Goal: Transaction & Acquisition: Book appointment/travel/reservation

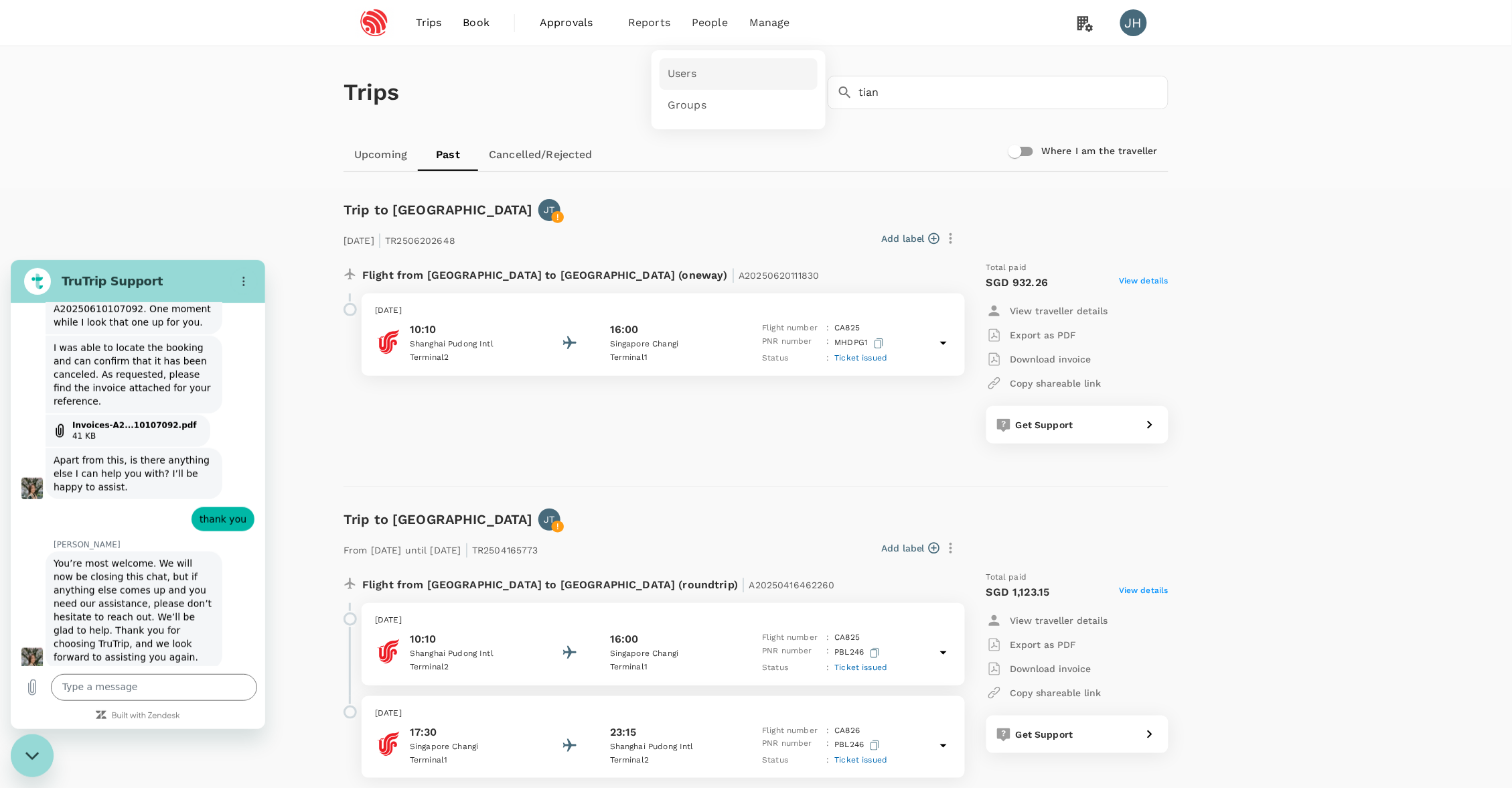
click at [701, 78] on link "Users" at bounding box center [739, 74] width 158 height 32
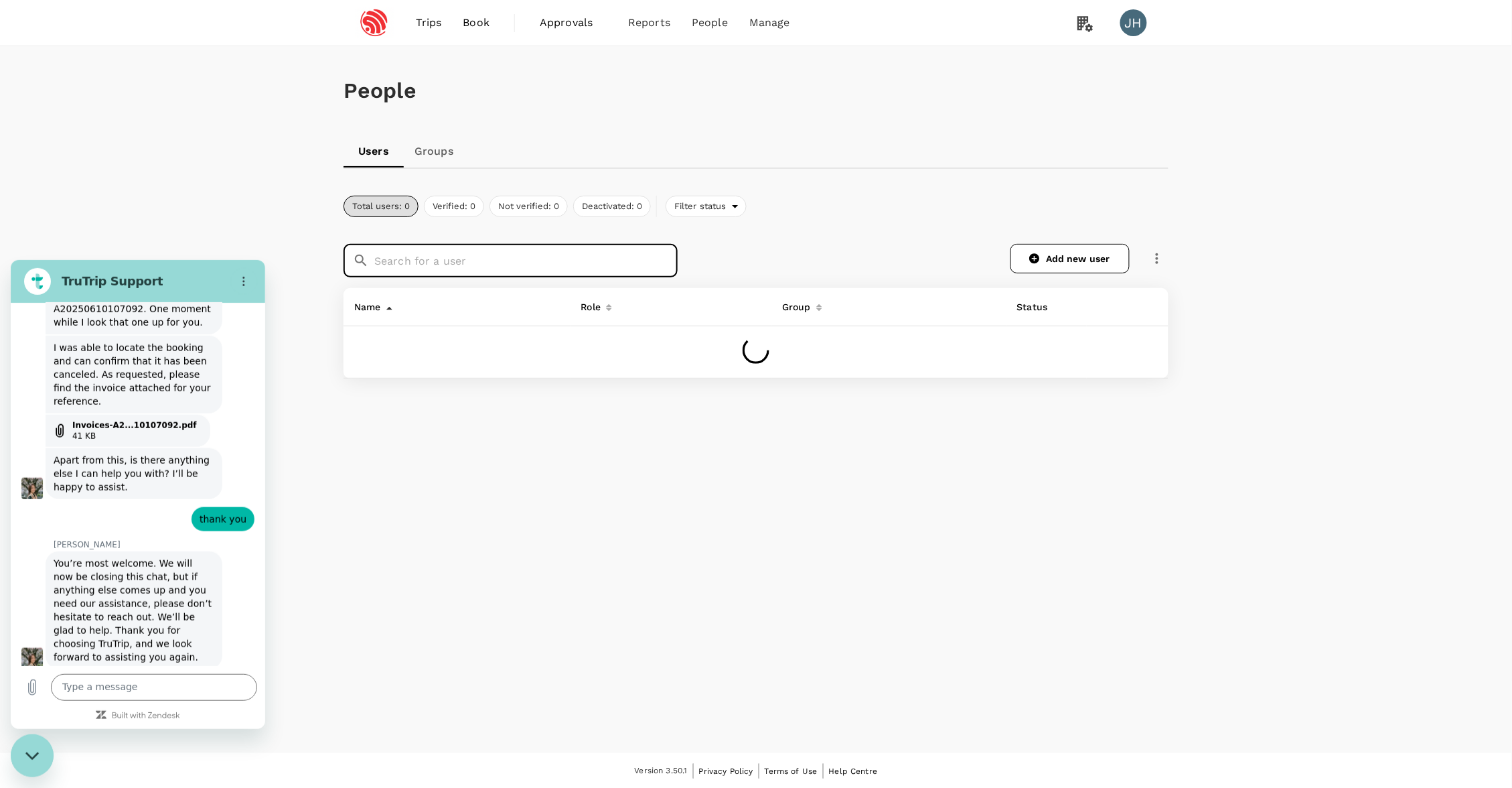
click at [489, 274] on input "text" at bounding box center [526, 260] width 304 height 33
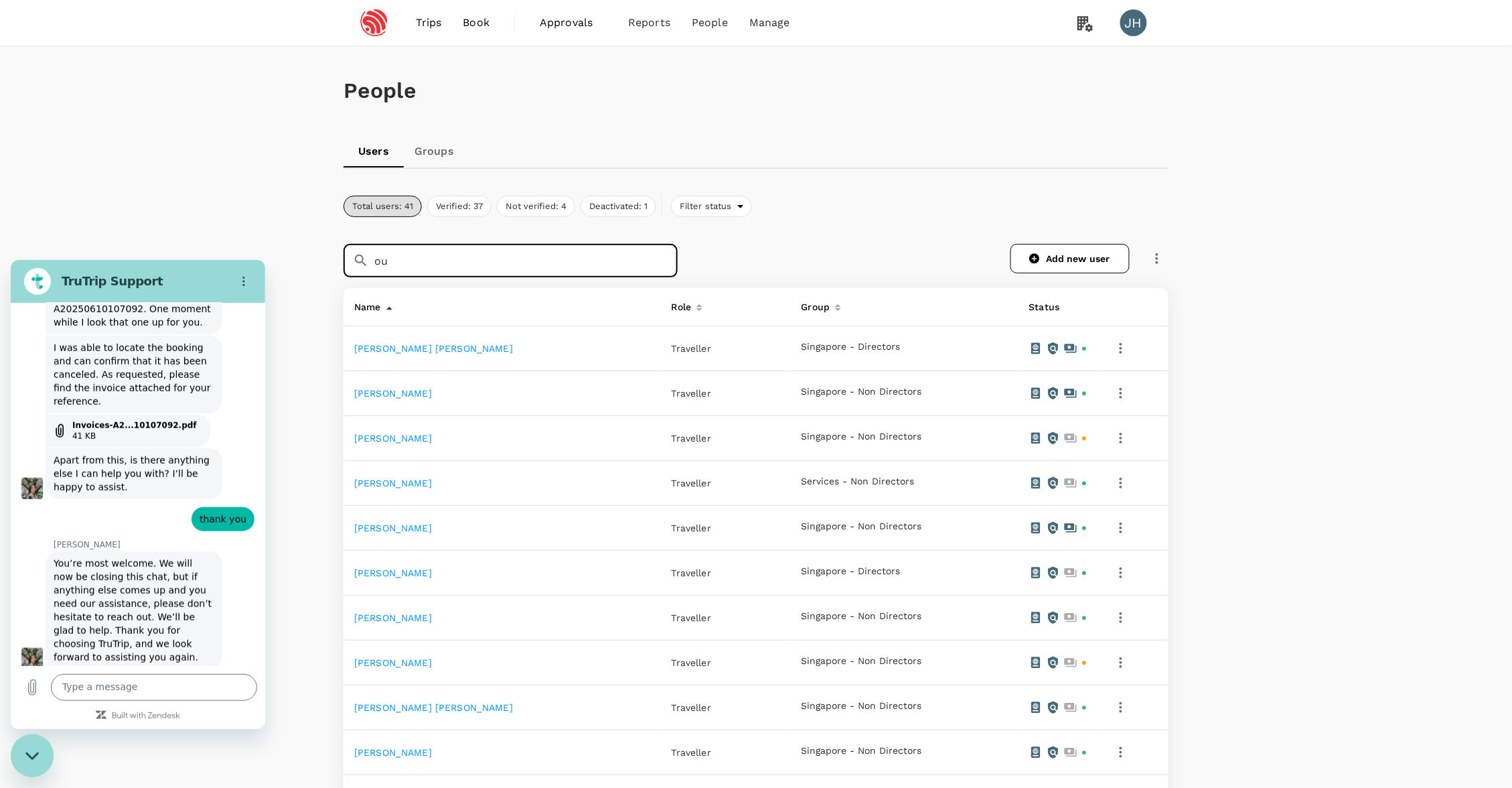
click at [455, 288] on th "Name" at bounding box center [501, 307] width 317 height 38
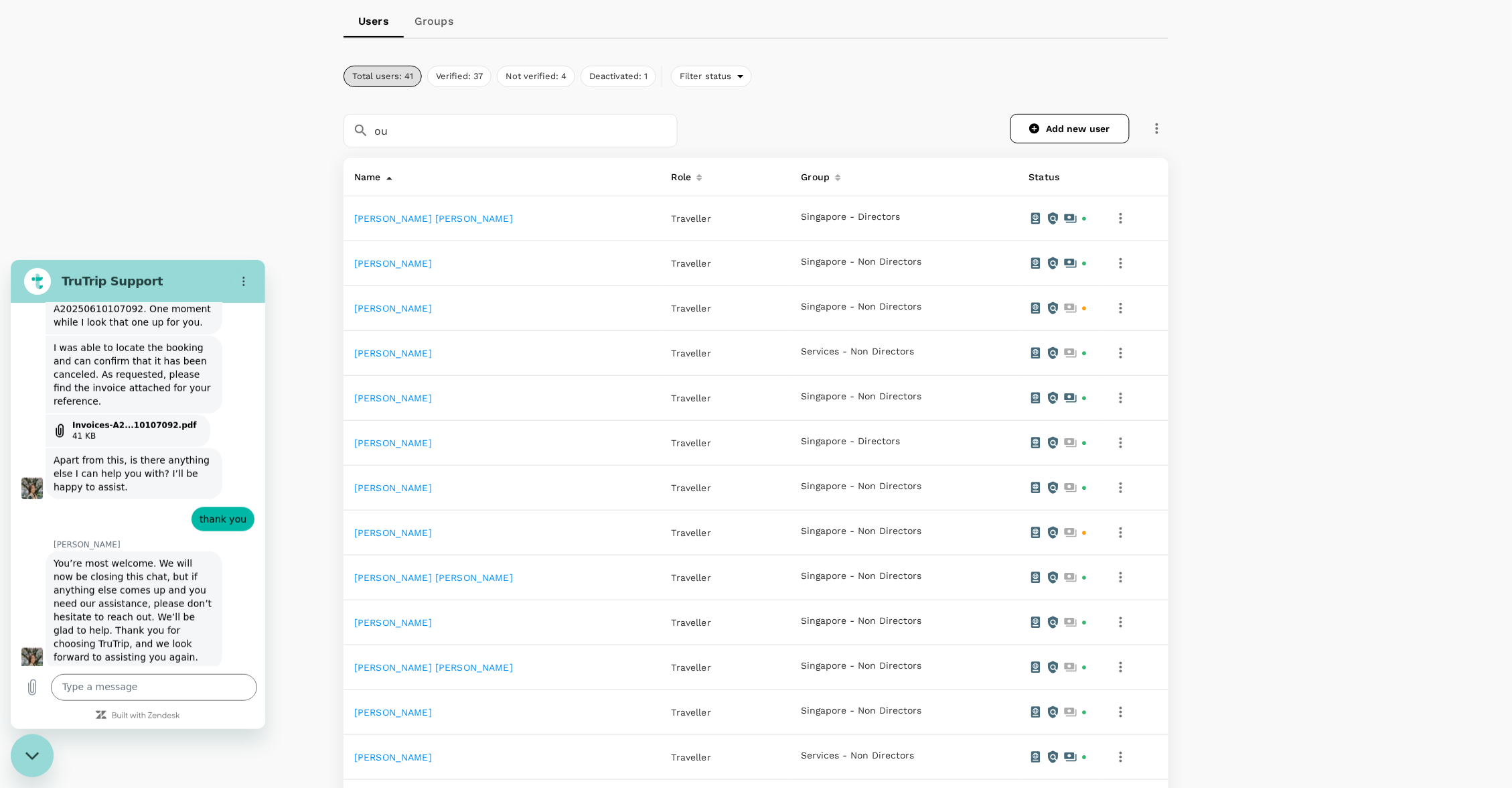
scroll to position [39, 0]
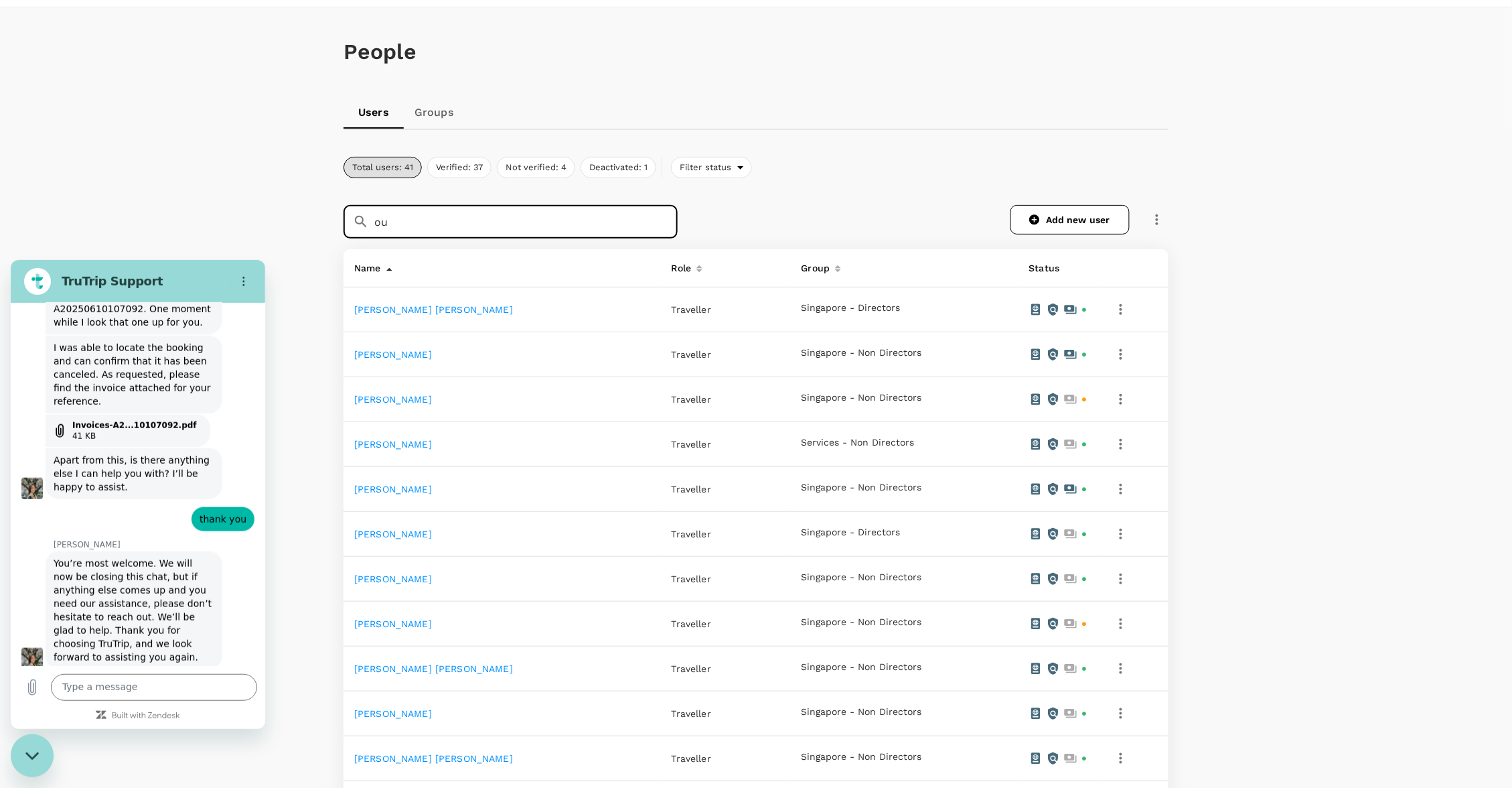
click at [463, 229] on input "ou" at bounding box center [526, 222] width 304 height 33
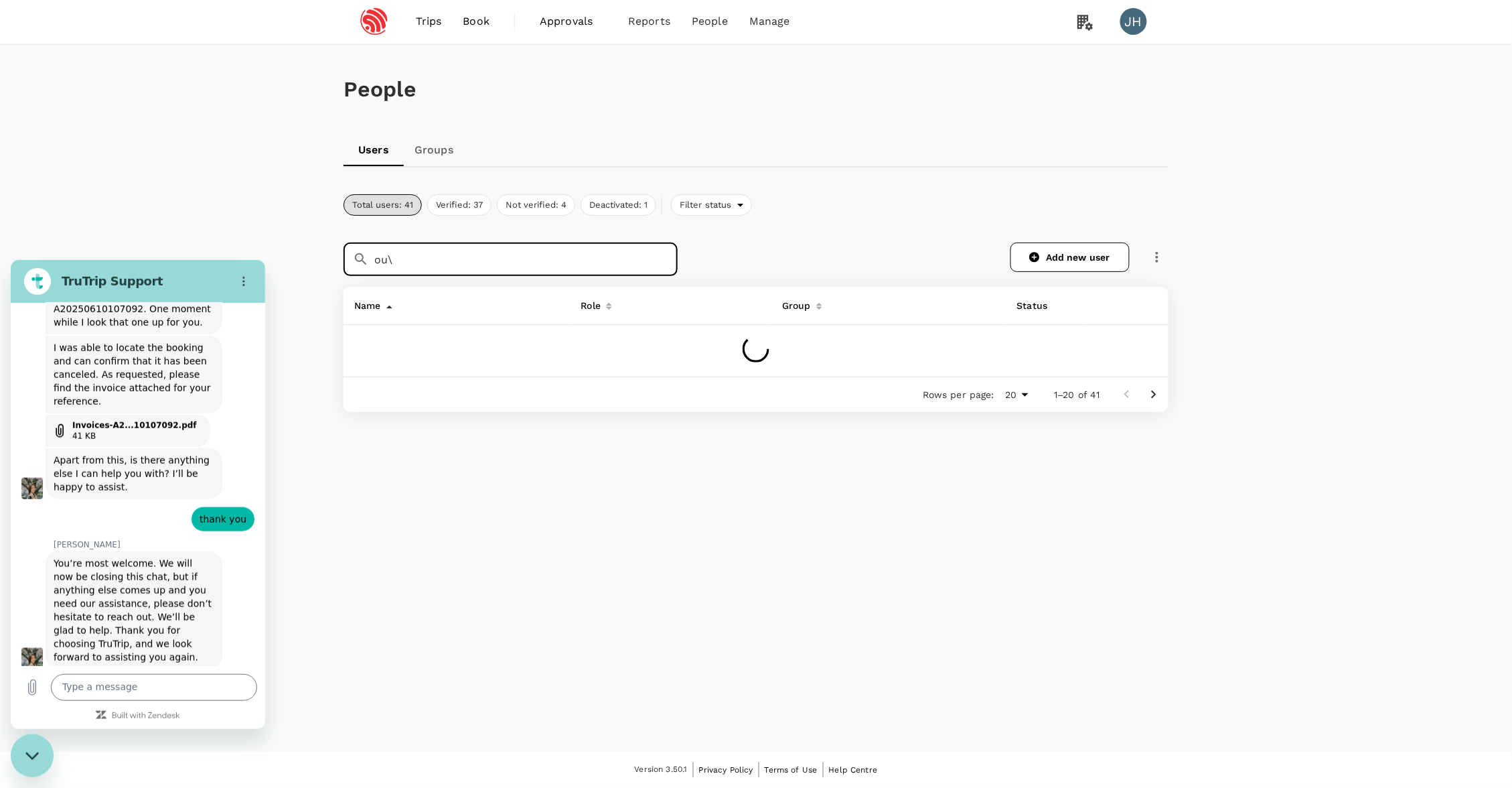
scroll to position [0, 0]
type input "ou"
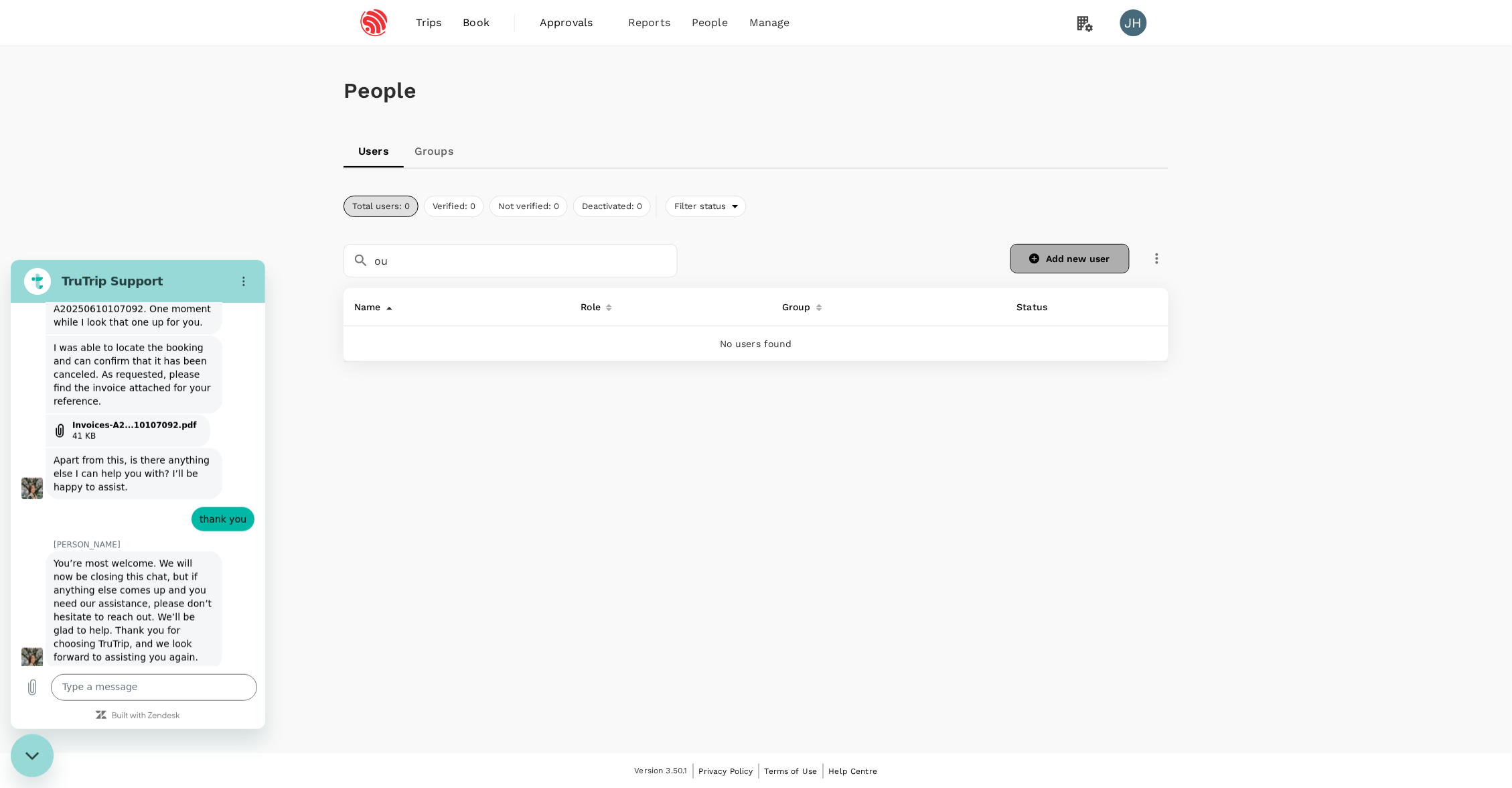
click at [1079, 253] on link "Add new user" at bounding box center [1070, 258] width 119 height 29
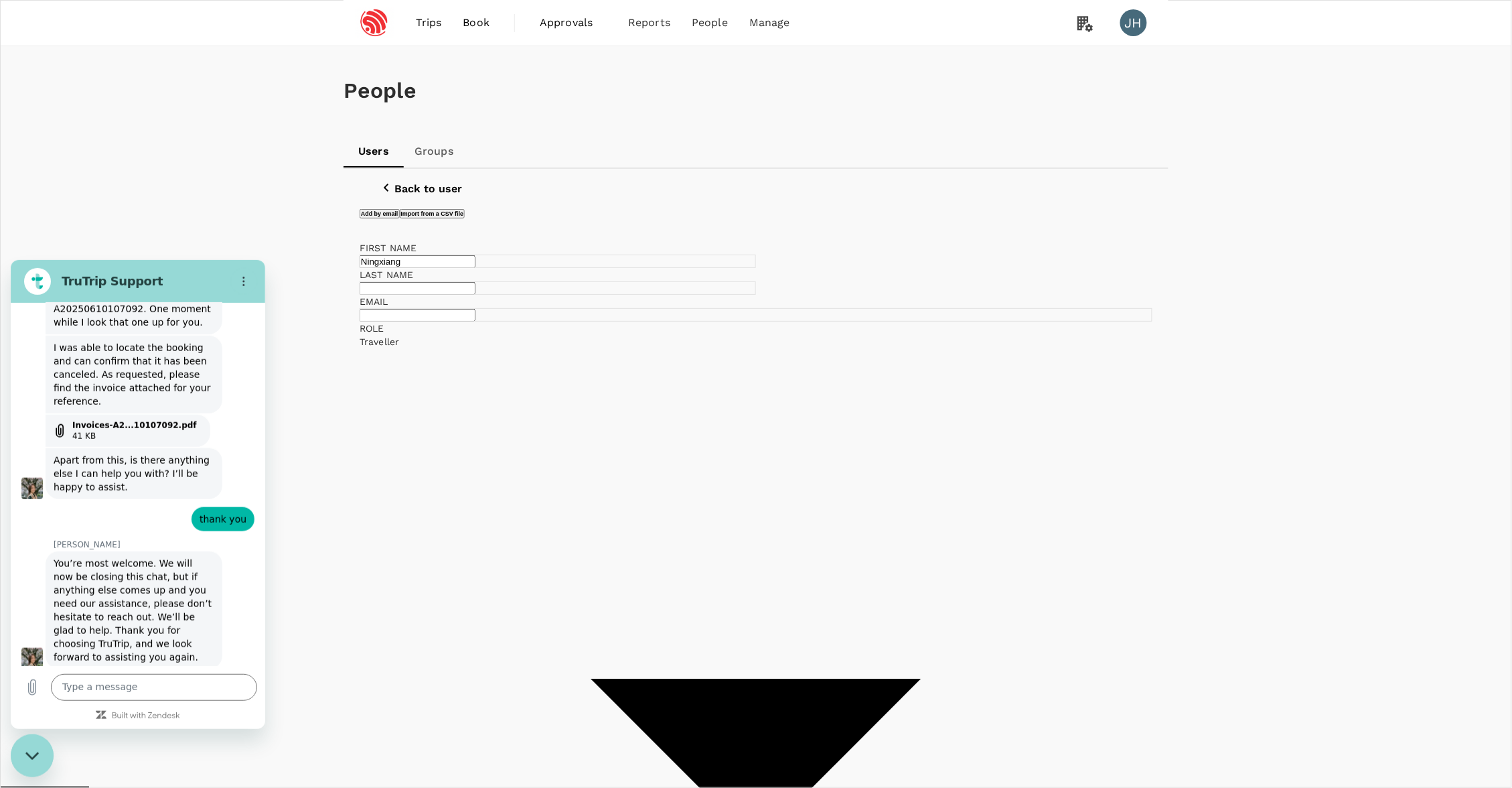
type input "Ningxiang"
type input "Ou"
click at [475, 322] on input "text" at bounding box center [418, 315] width 116 height 13
paste input "[EMAIL_ADDRESS][DOMAIN_NAME]"
type input "[EMAIL_ADDRESS][DOMAIN_NAME]"
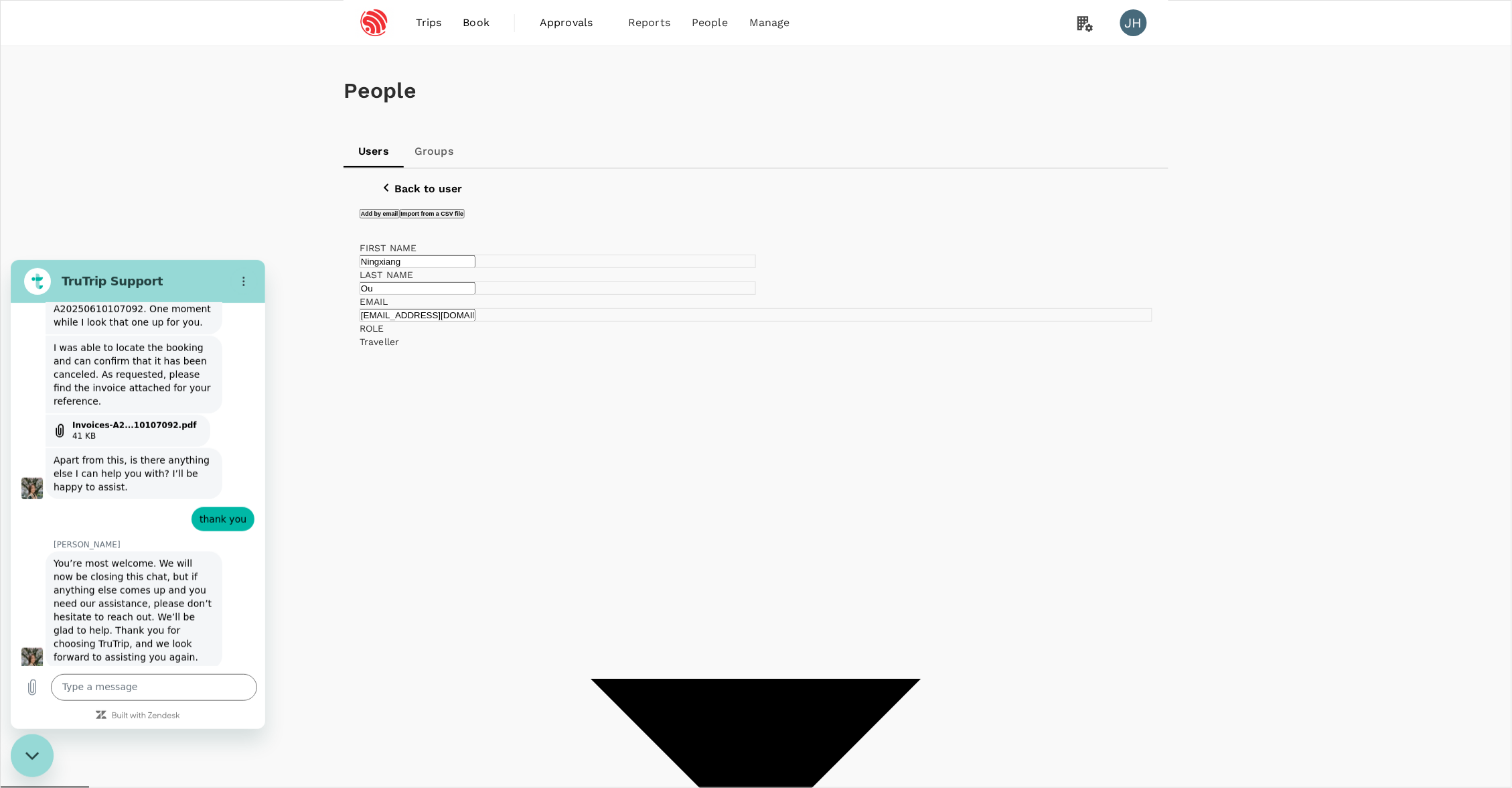
click at [837, 396] on li "Singapore - Non Directors" at bounding box center [900, 389] width 195 height 13
type input "Singapore - Non Directors"
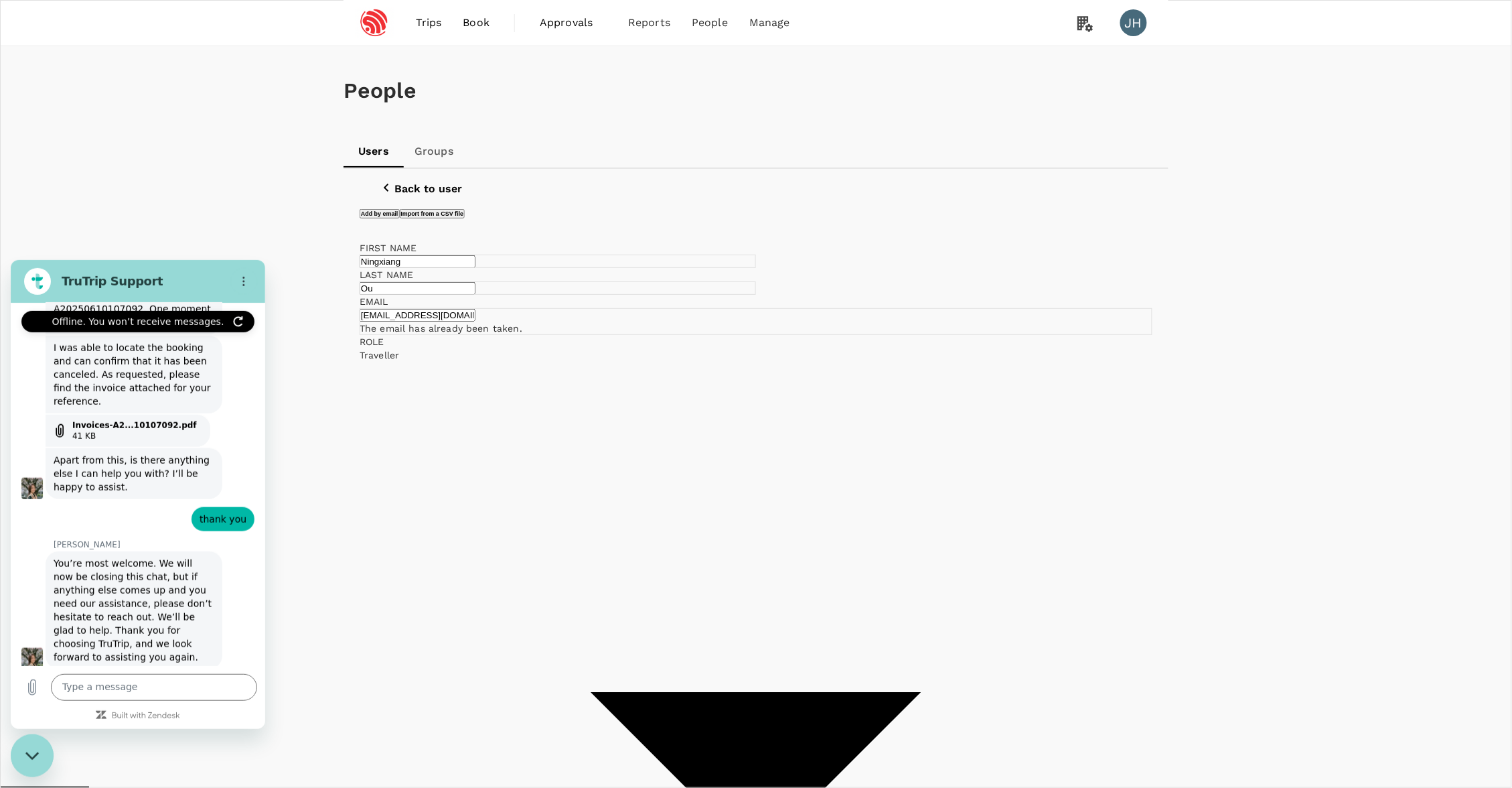
scroll to position [546, 0]
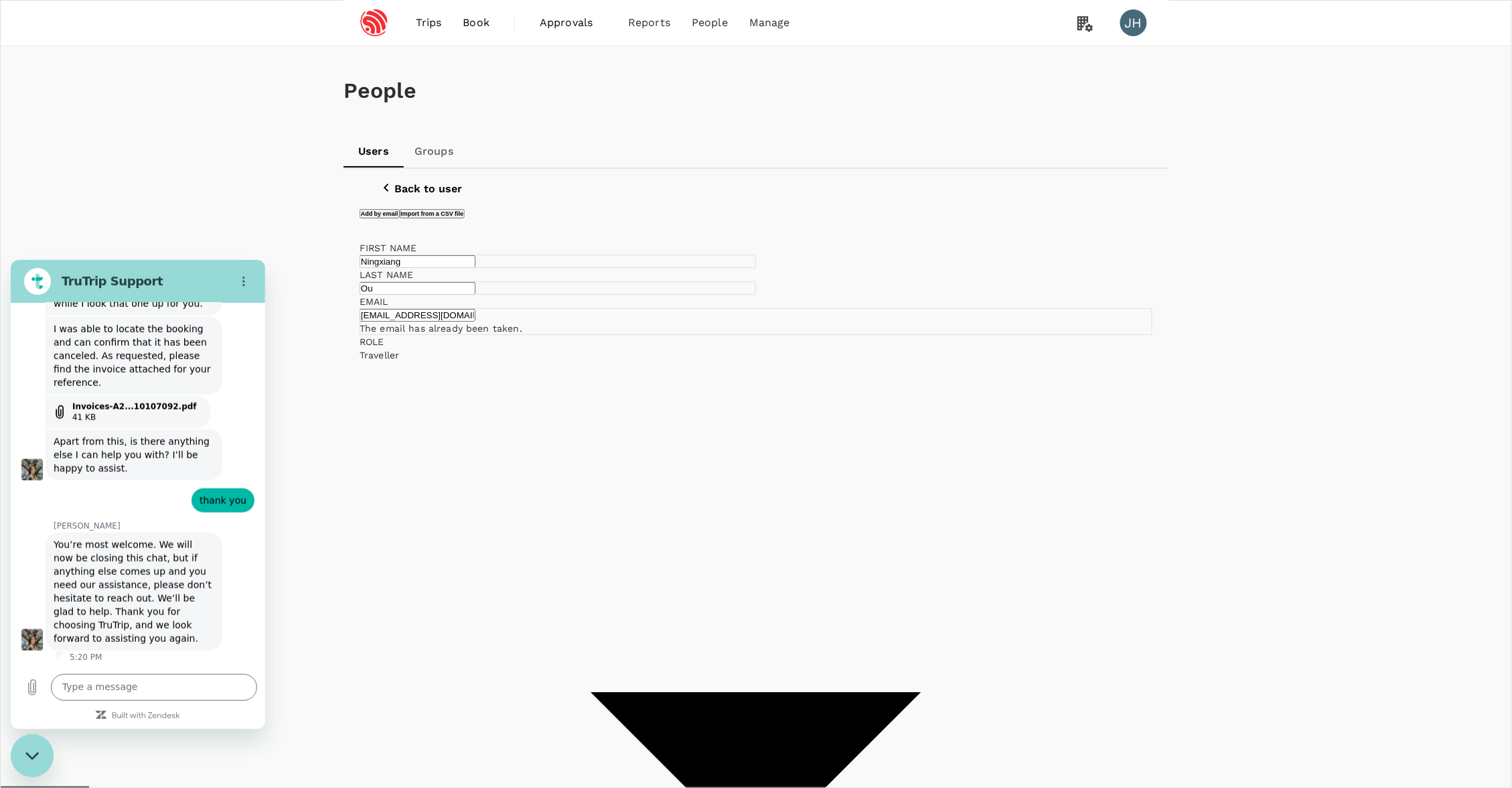
click at [480, 21] on span "Book" at bounding box center [477, 23] width 27 height 16
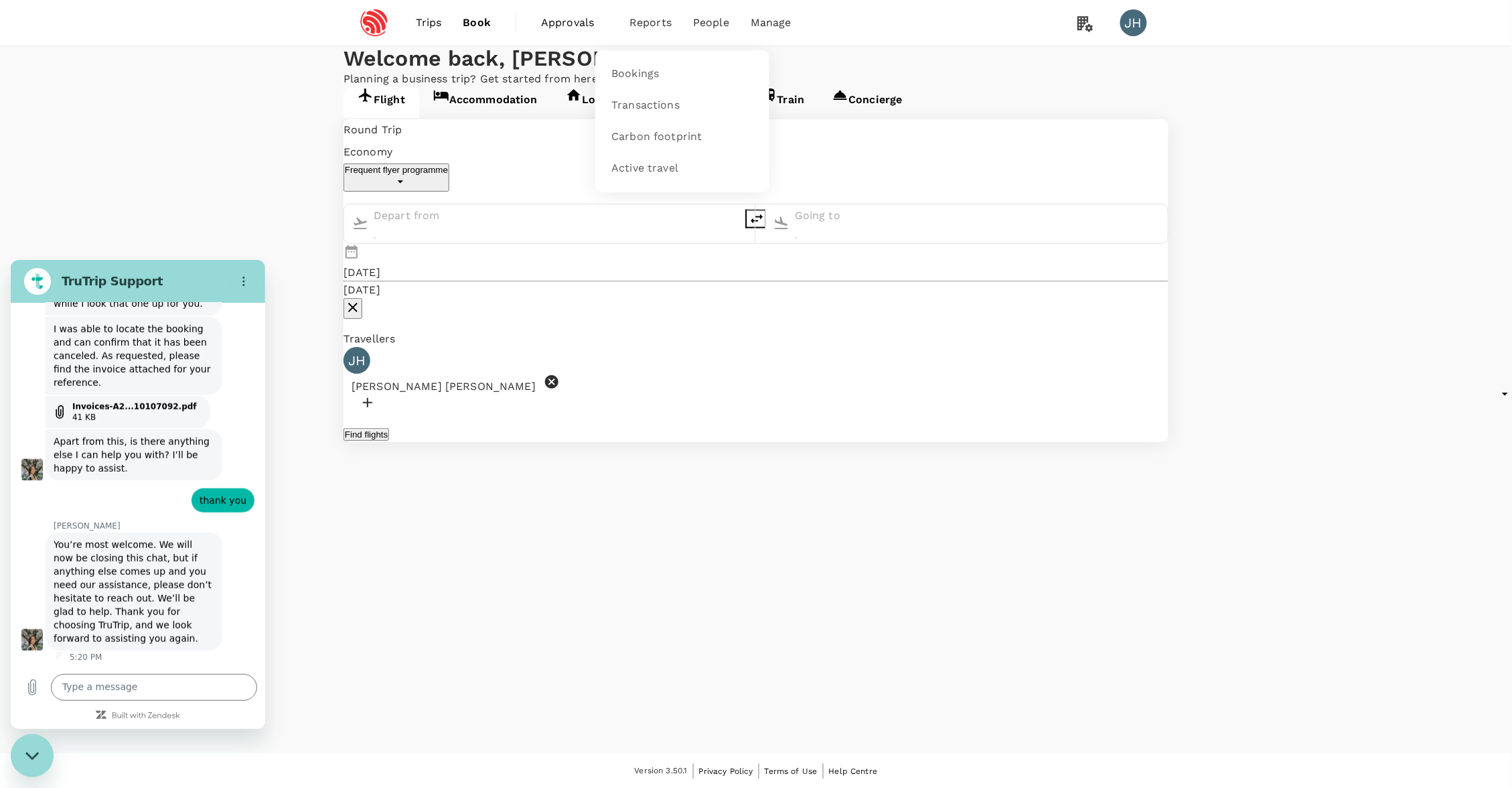
click at [699, 20] on span "People" at bounding box center [712, 23] width 36 height 16
type input "Singapore Changi (SIN)"
type input "[GEOGRAPHIC_DATA], [GEOGRAPHIC_DATA] (any)"
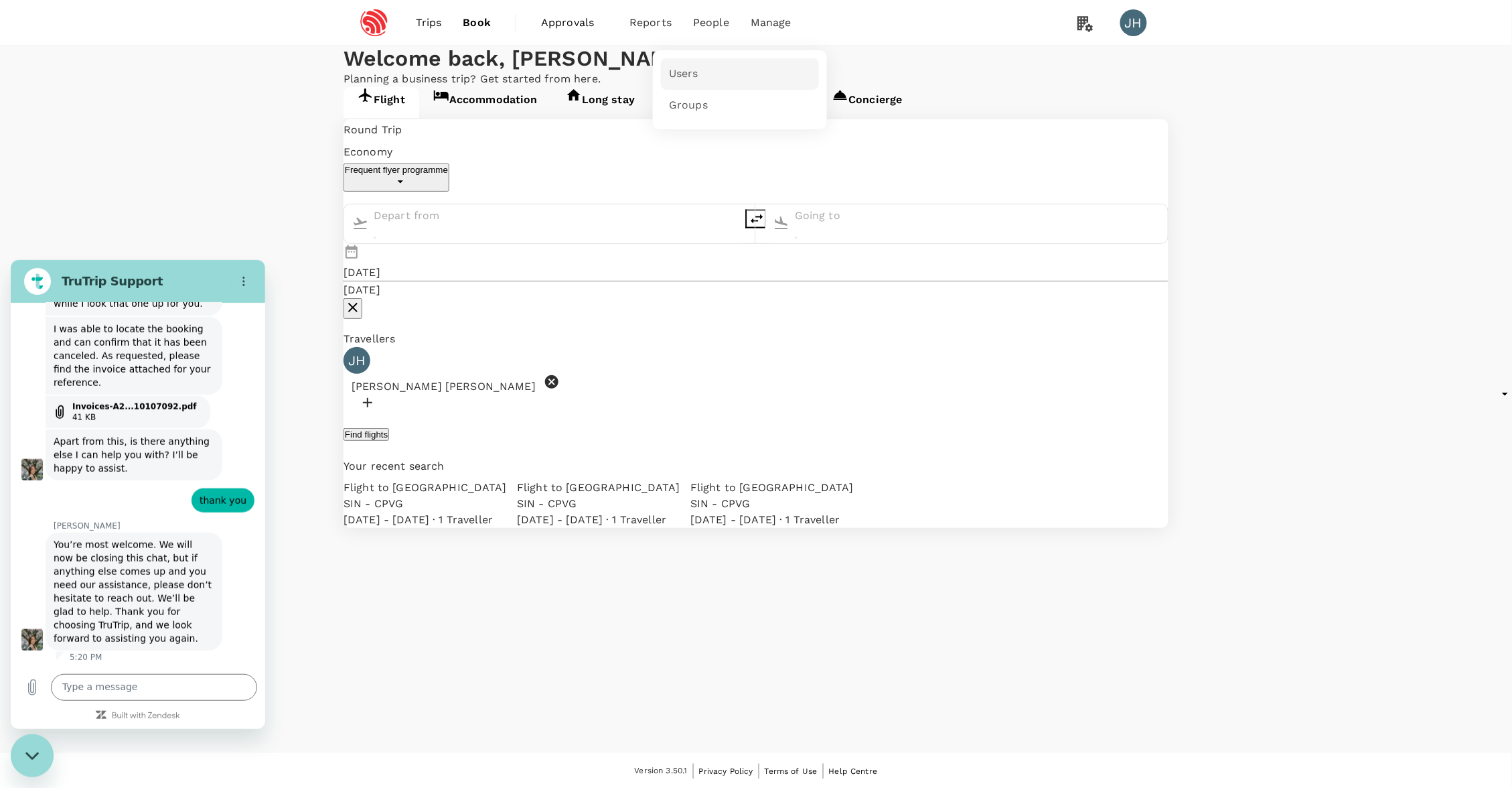
type input "Singapore Changi (SIN)"
type input "[GEOGRAPHIC_DATA], [GEOGRAPHIC_DATA] (any)"
click at [705, 82] on link "Users" at bounding box center [740, 74] width 158 height 32
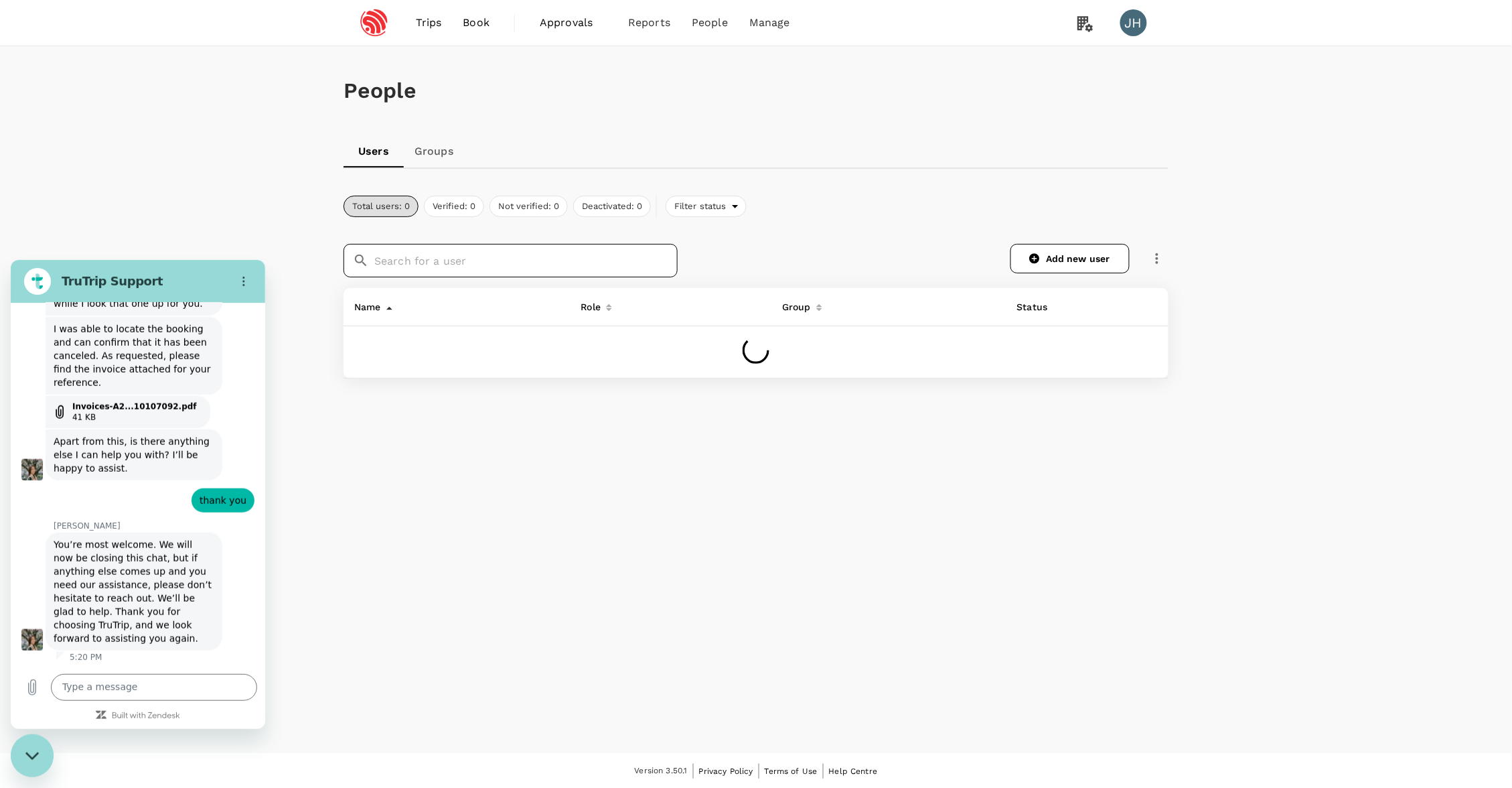
click at [472, 260] on input "text" at bounding box center [526, 260] width 304 height 33
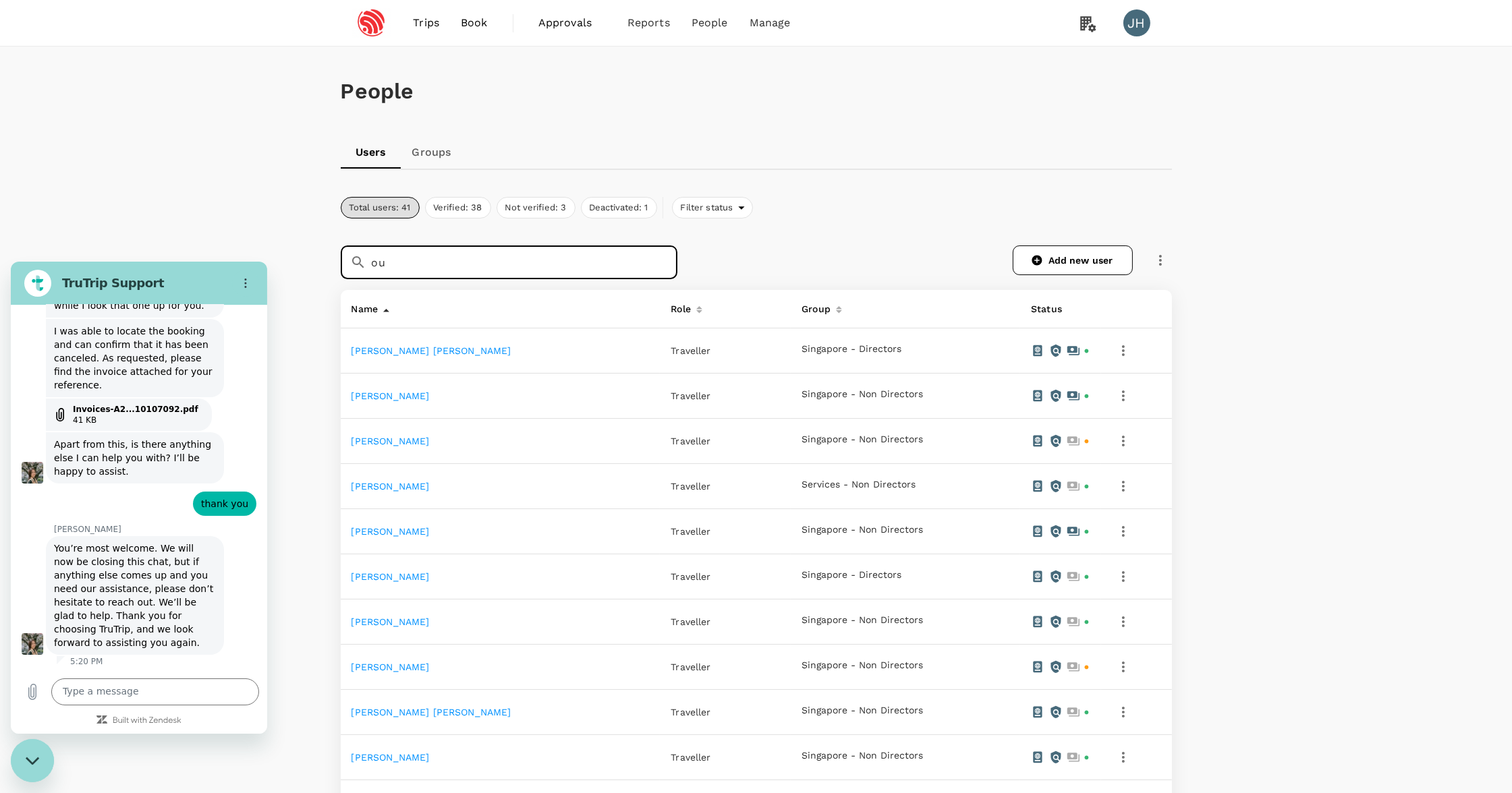
type input "ou"
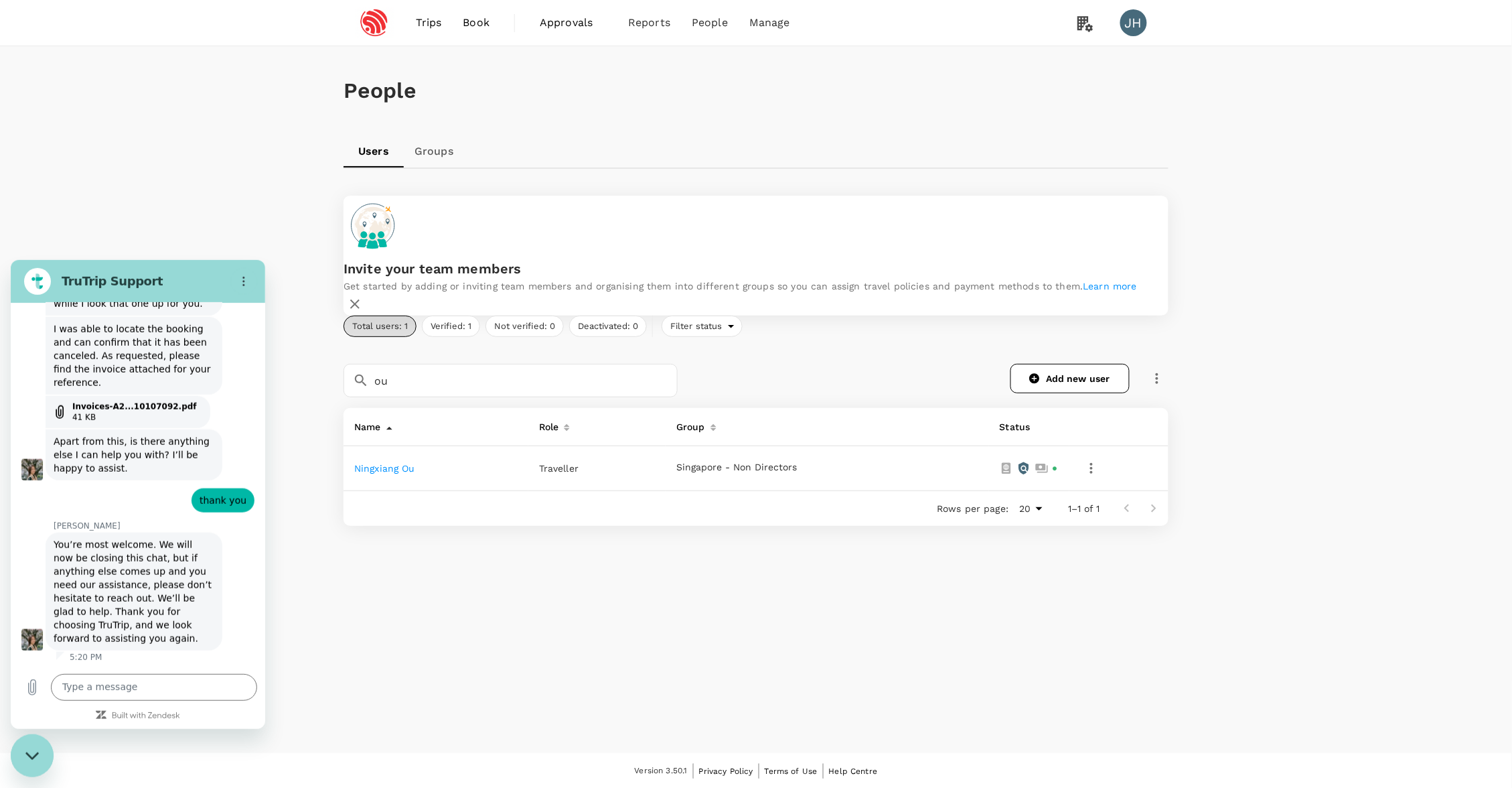
click at [483, 23] on span "Book" at bounding box center [477, 23] width 27 height 16
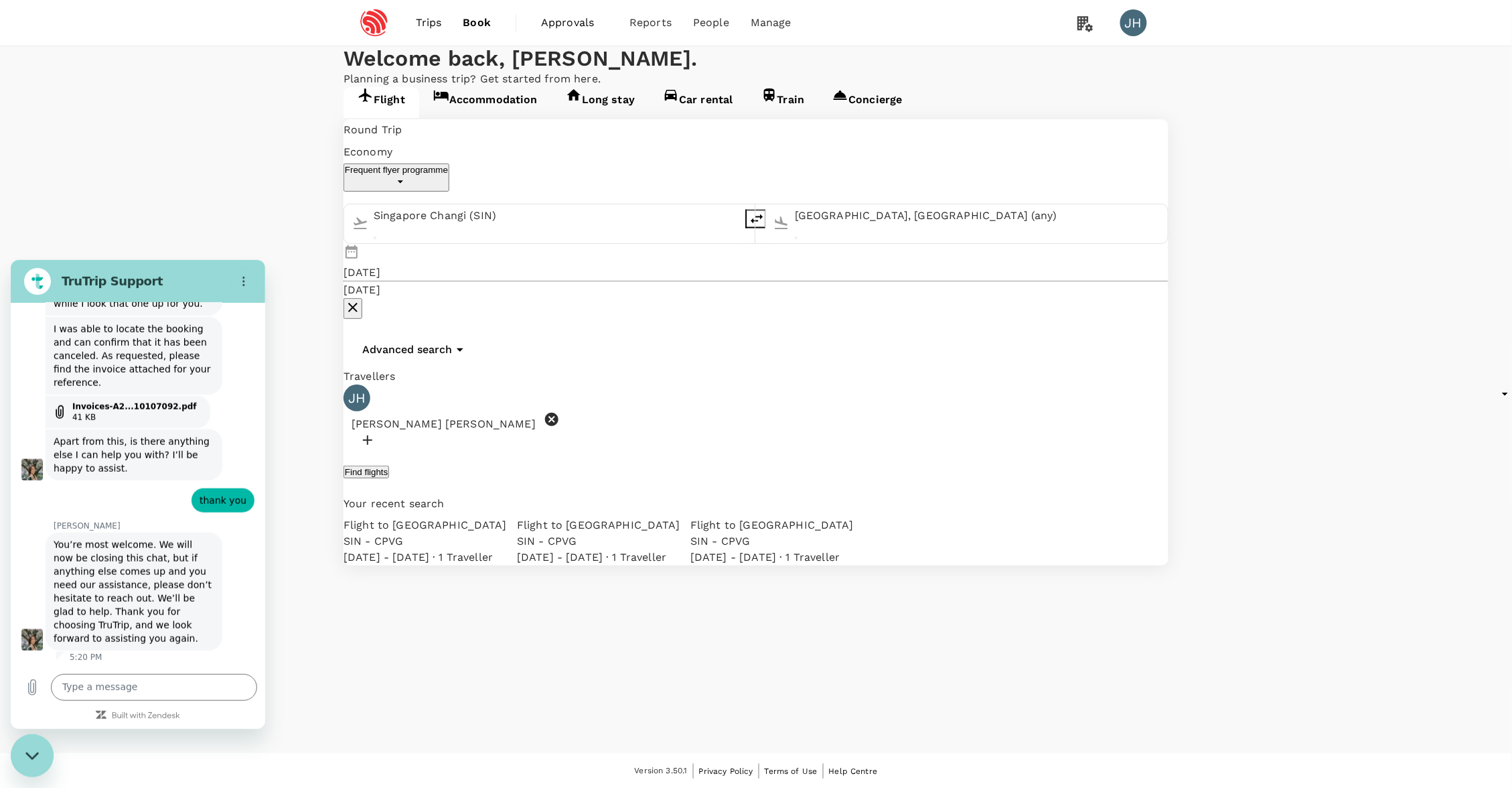
type input "Singapore Changi (SIN)"
type input "[GEOGRAPHIC_DATA], [GEOGRAPHIC_DATA] (any)"
type input "Singapore Changi (SIN)"
type input "[GEOGRAPHIC_DATA], [GEOGRAPHIC_DATA] (any)"
click at [474, 243] on div "Singapore Changi (SIN)" at bounding box center [542, 221] width 391 height 43
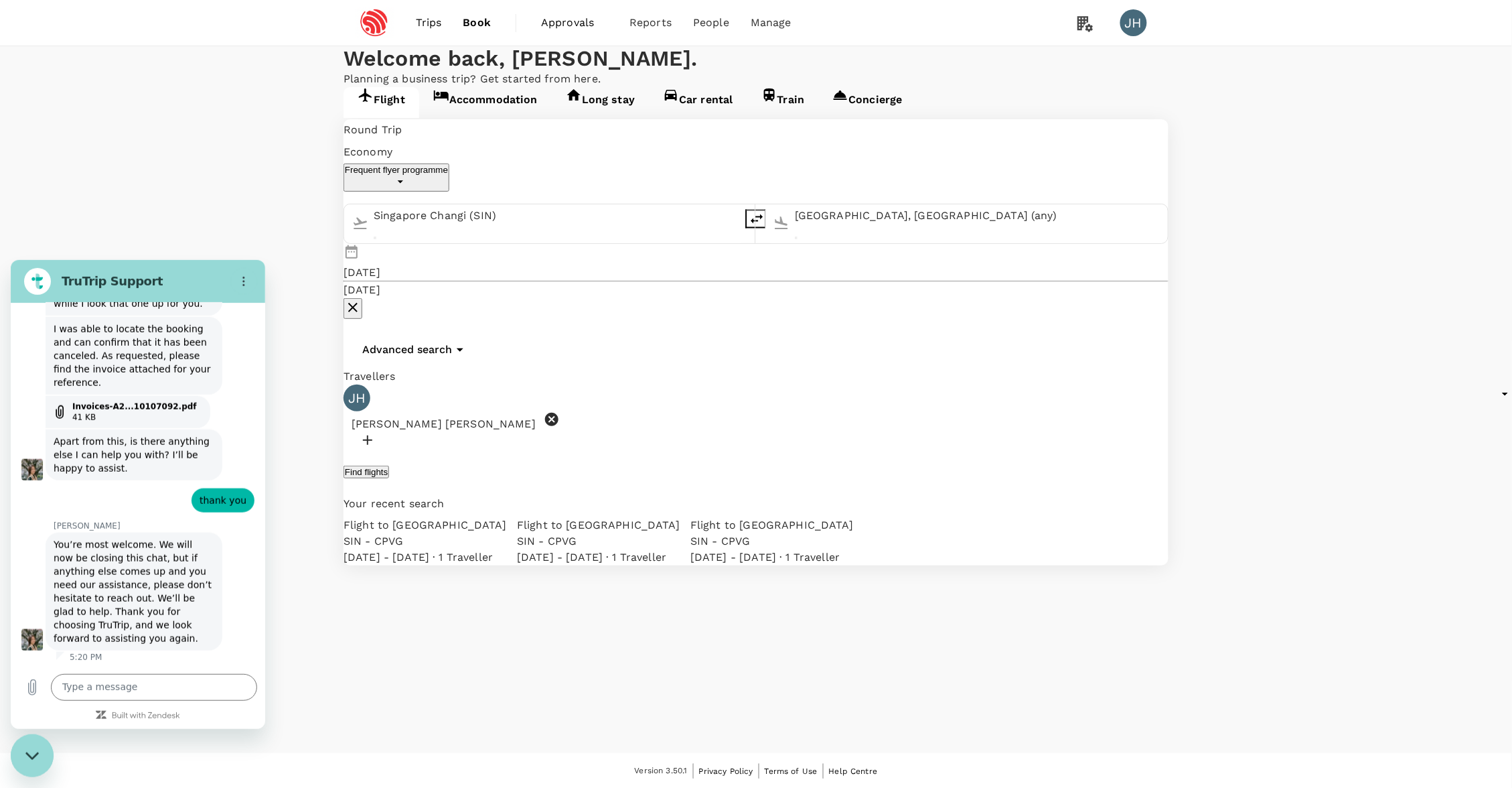
click at [380, 265] on div "[DATE]" at bounding box center [361, 273] width 37 height 16
click at [545, 413] on icon at bounding box center [551, 419] width 13 height 13
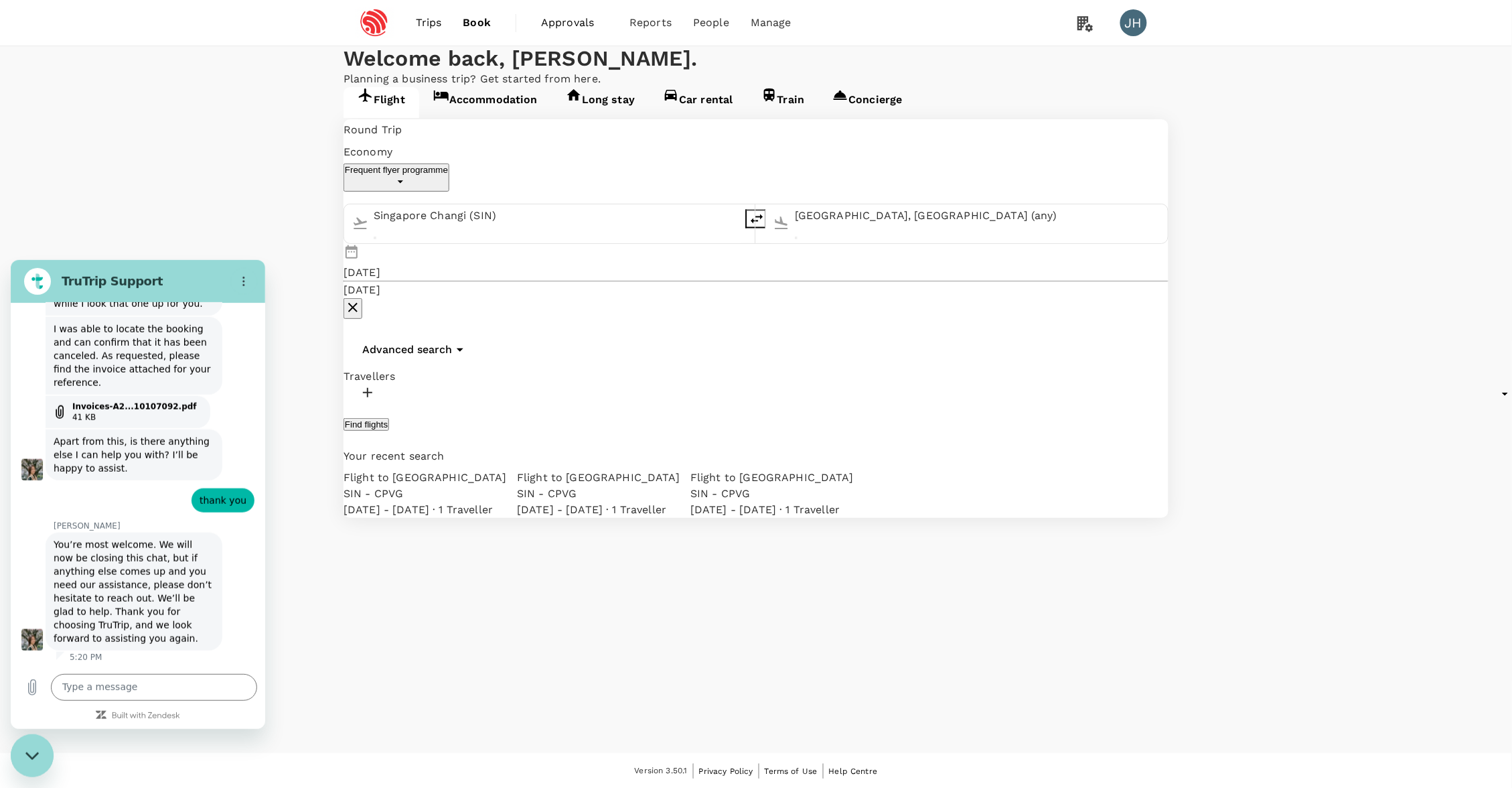
click at [430, 385] on div at bounding box center [755, 395] width 825 height 21
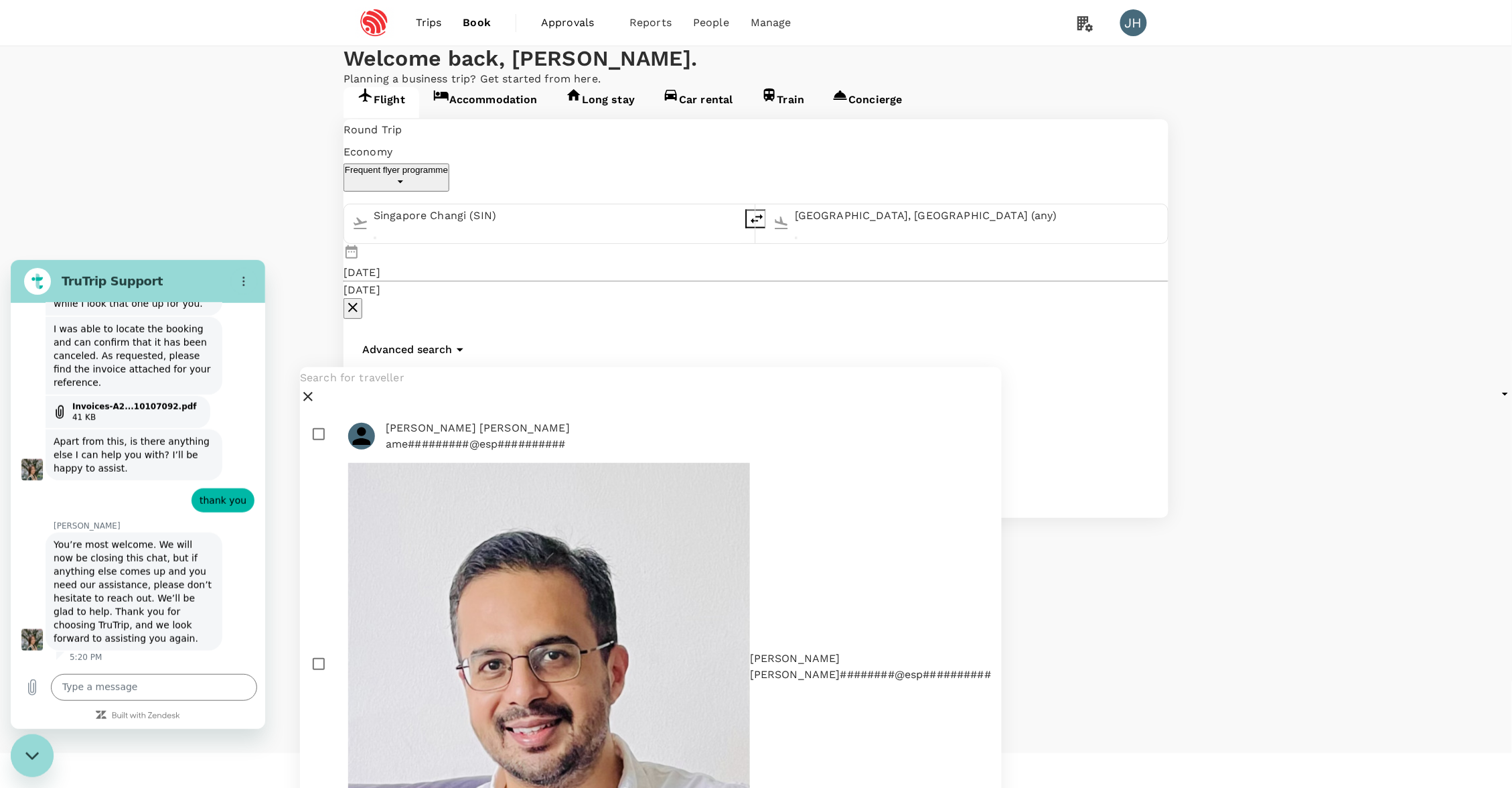
click at [441, 381] on div at bounding box center [651, 388] width 702 height 42
click at [440, 388] on input "text" at bounding box center [651, 377] width 702 height 21
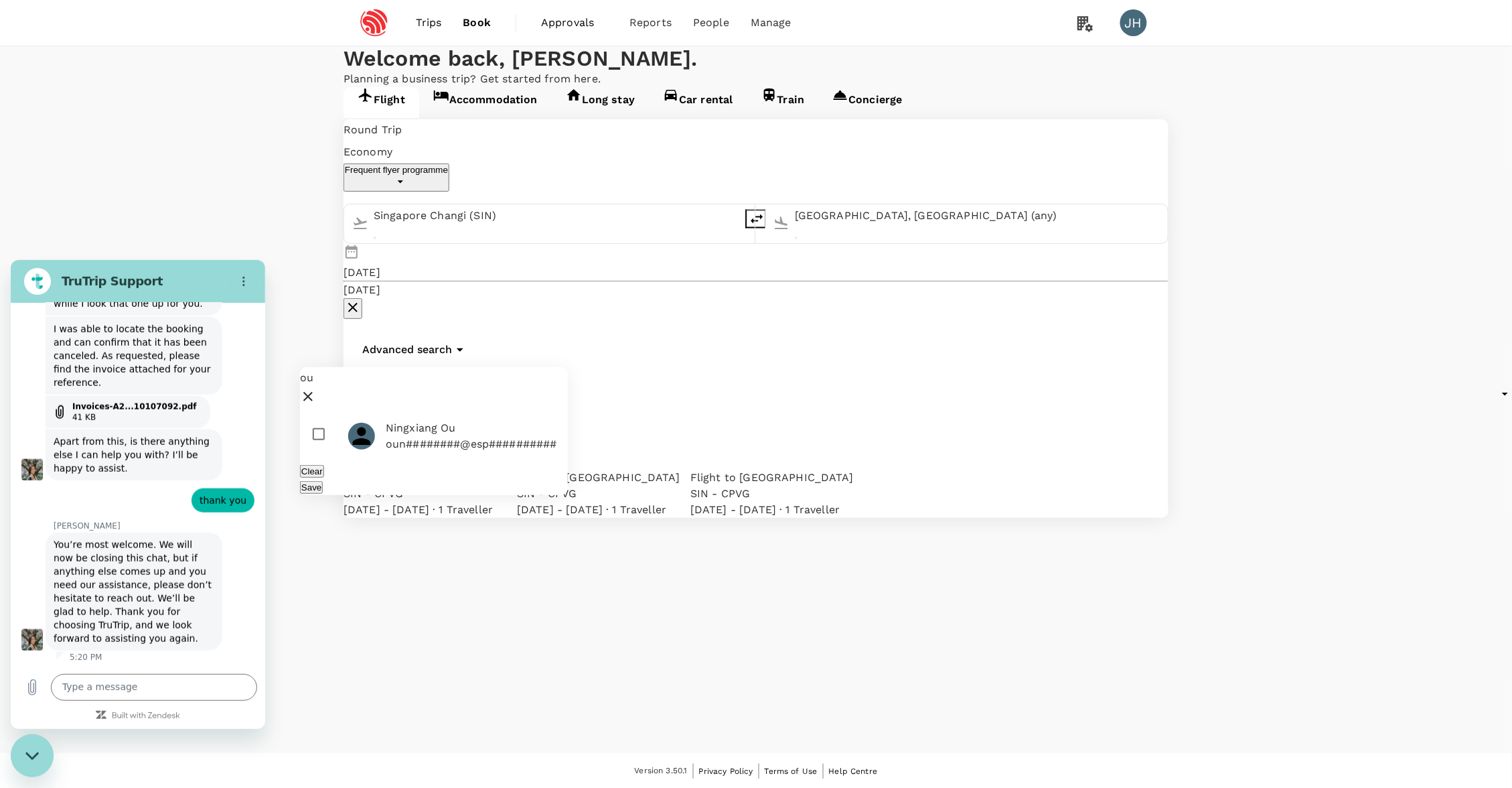
type input "ou"
drag, startPoint x: 321, startPoint y: 449, endPoint x: 373, endPoint y: 482, distance: 61.6
click at [321, 449] on input "checkbox" at bounding box center [433, 436] width 268 height 43
checkbox input "true"
click at [323, 494] on button "Save" at bounding box center [311, 487] width 23 height 13
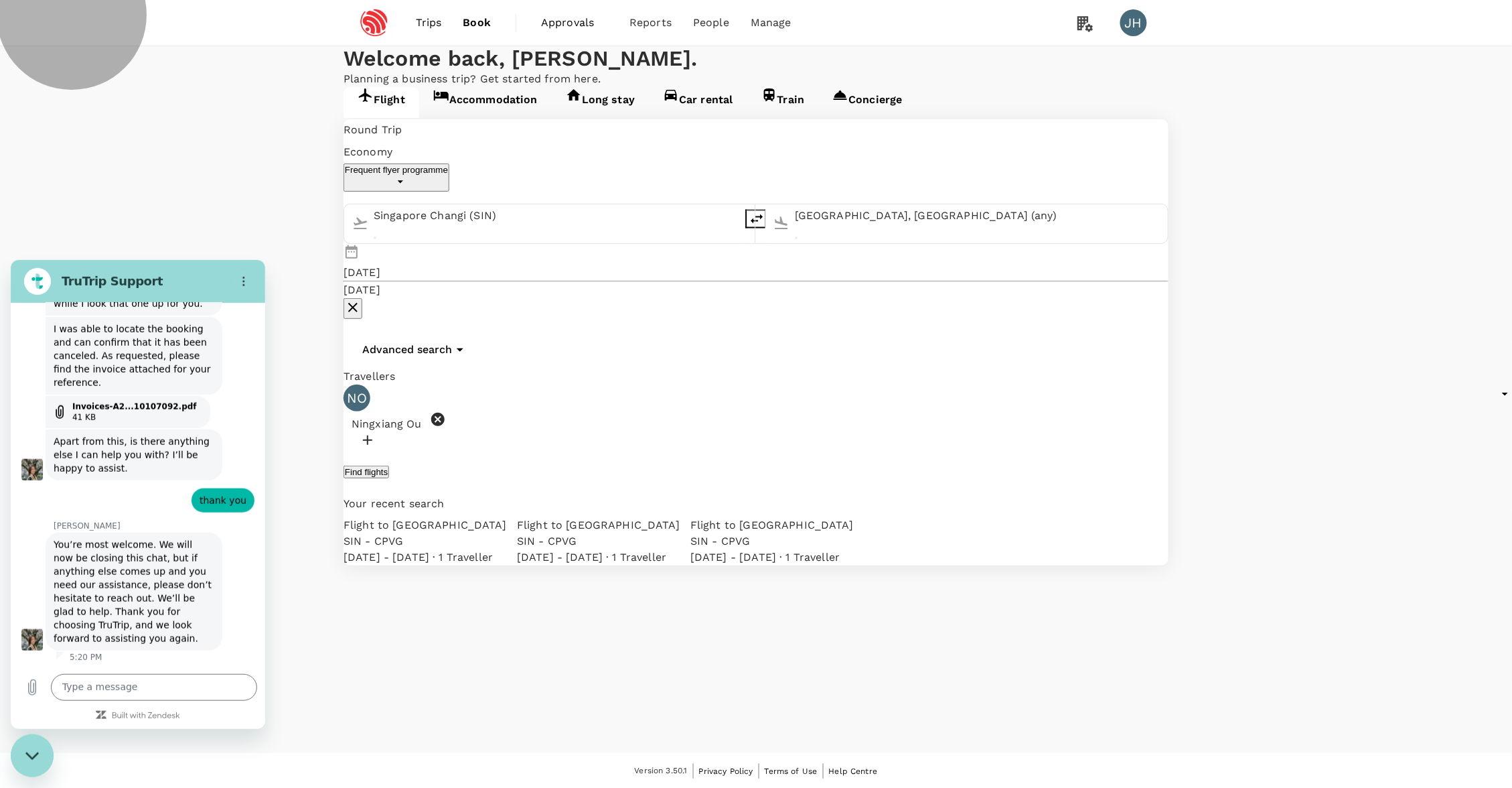
click at [389, 466] on button "Find flights" at bounding box center [366, 472] width 46 height 13
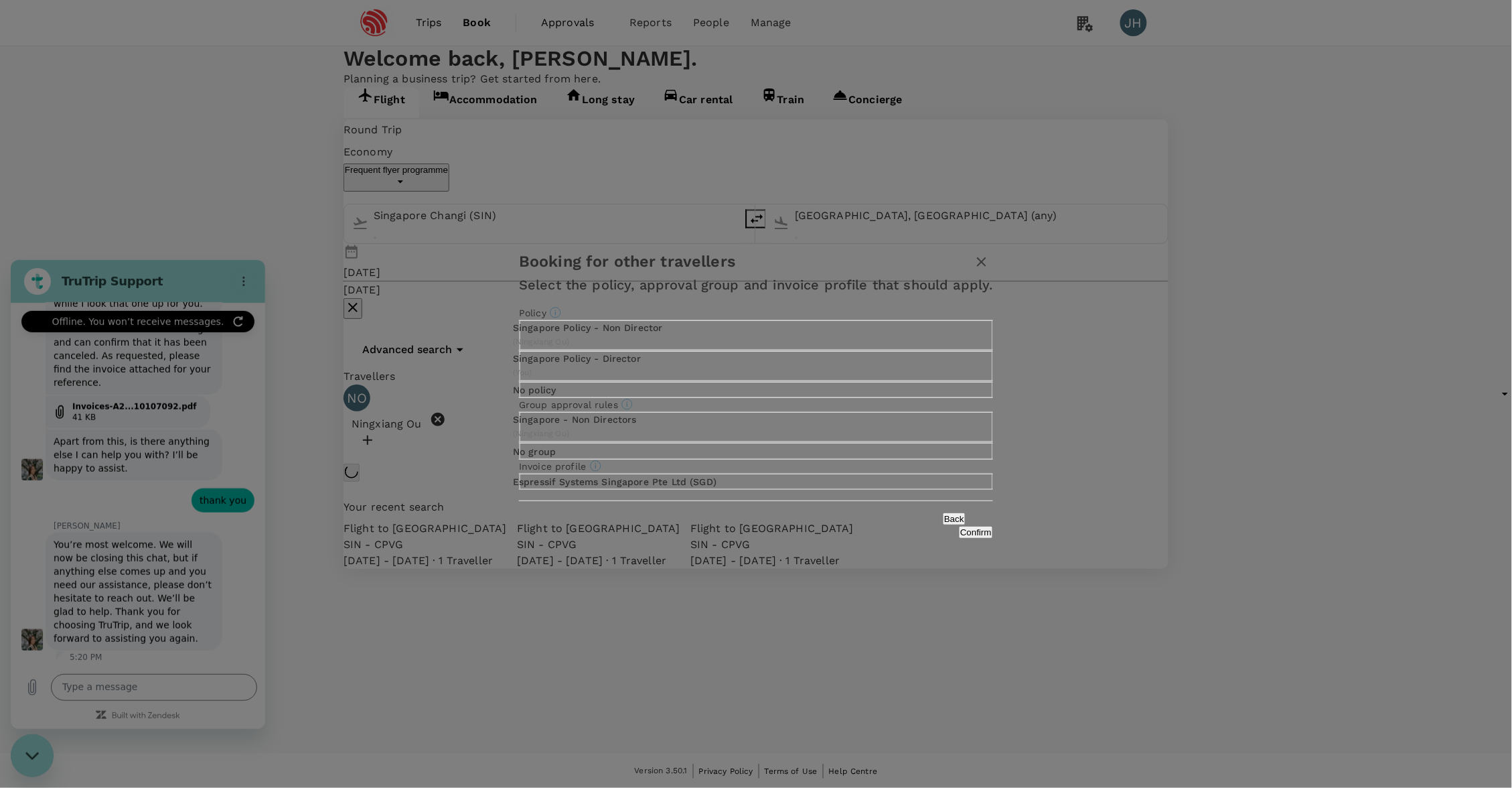
click at [973, 254] on icon "button" at bounding box center [981, 262] width 16 height 16
